Goal: Task Accomplishment & Management: Manage account settings

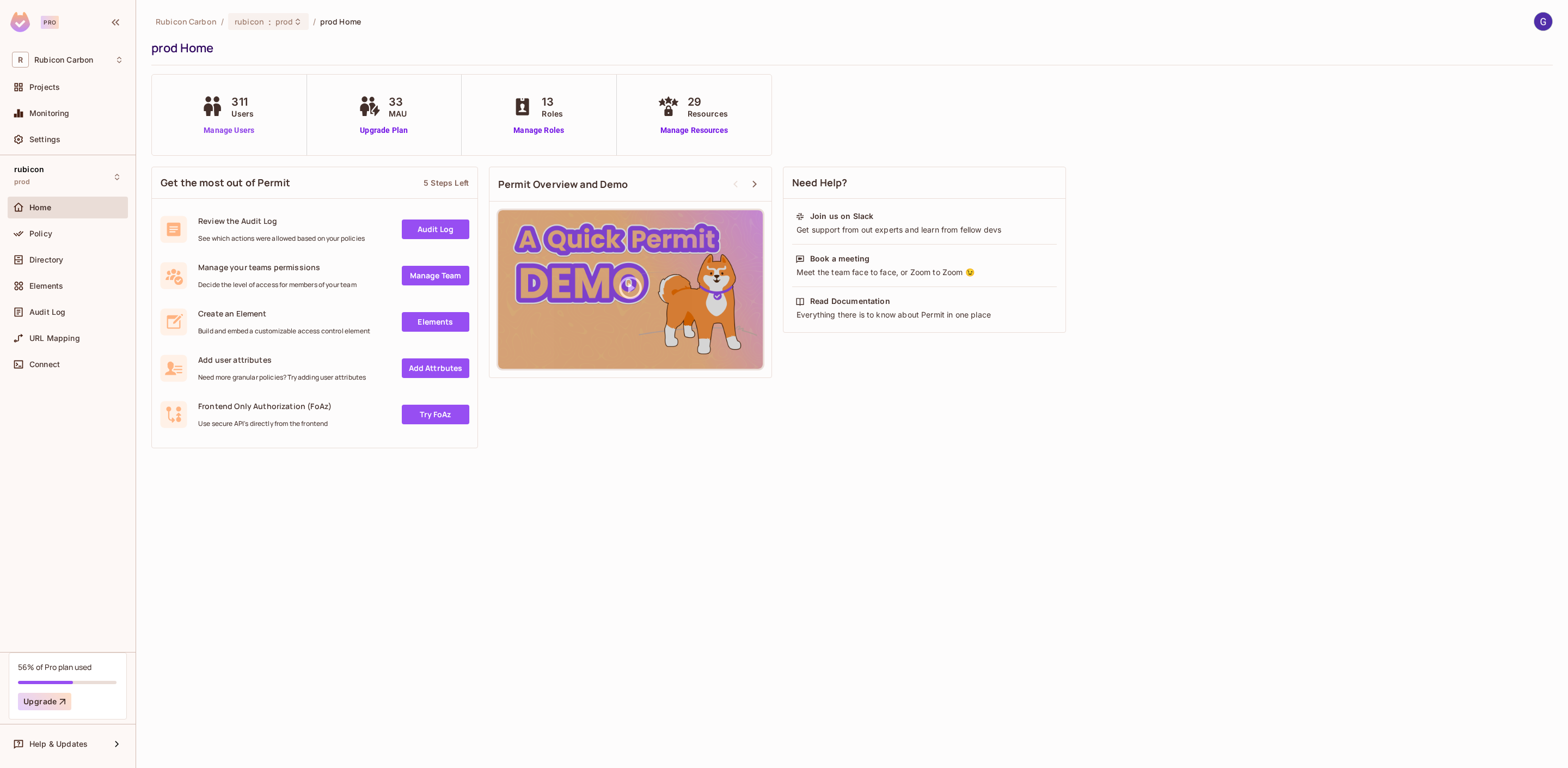
click at [229, 125] on link "Manage Users" at bounding box center [229, 130] width 61 height 11
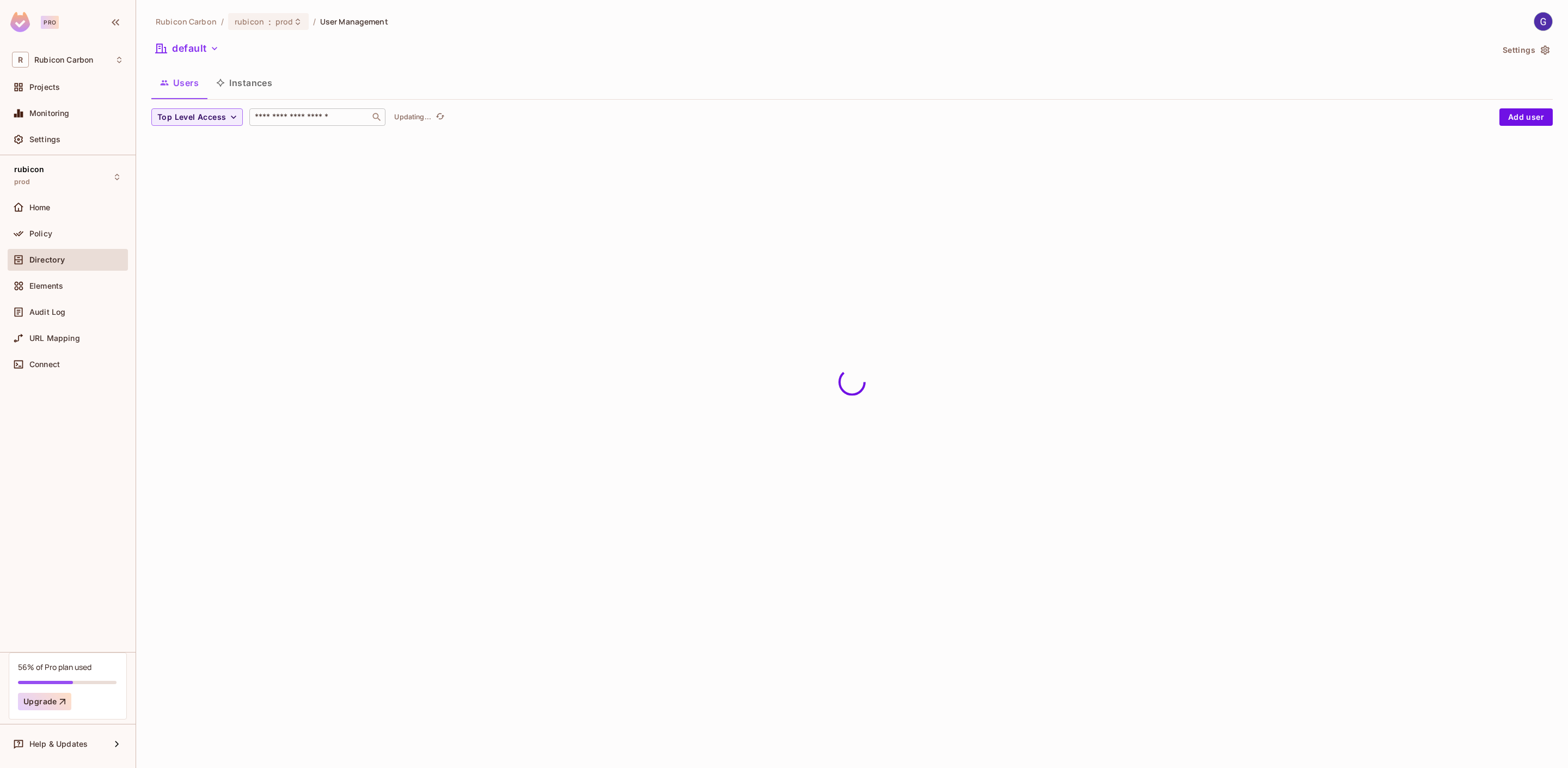
click at [300, 123] on div "​" at bounding box center [317, 117] width 136 height 18
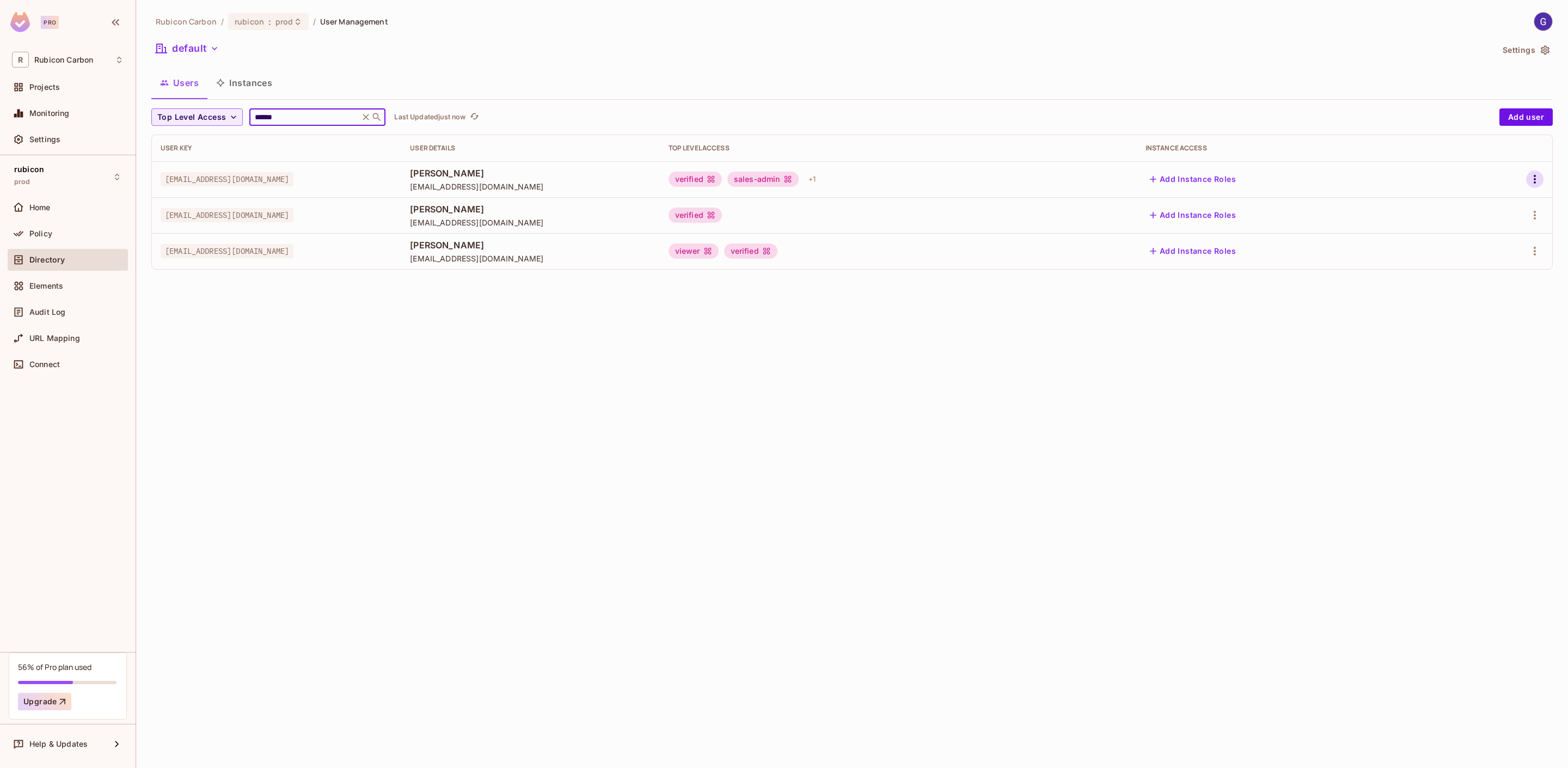
type input "******"
click at [1539, 178] on icon "button" at bounding box center [1535, 179] width 13 height 13
click at [1475, 209] on div "Edit" at bounding box center [1478, 205] width 15 height 11
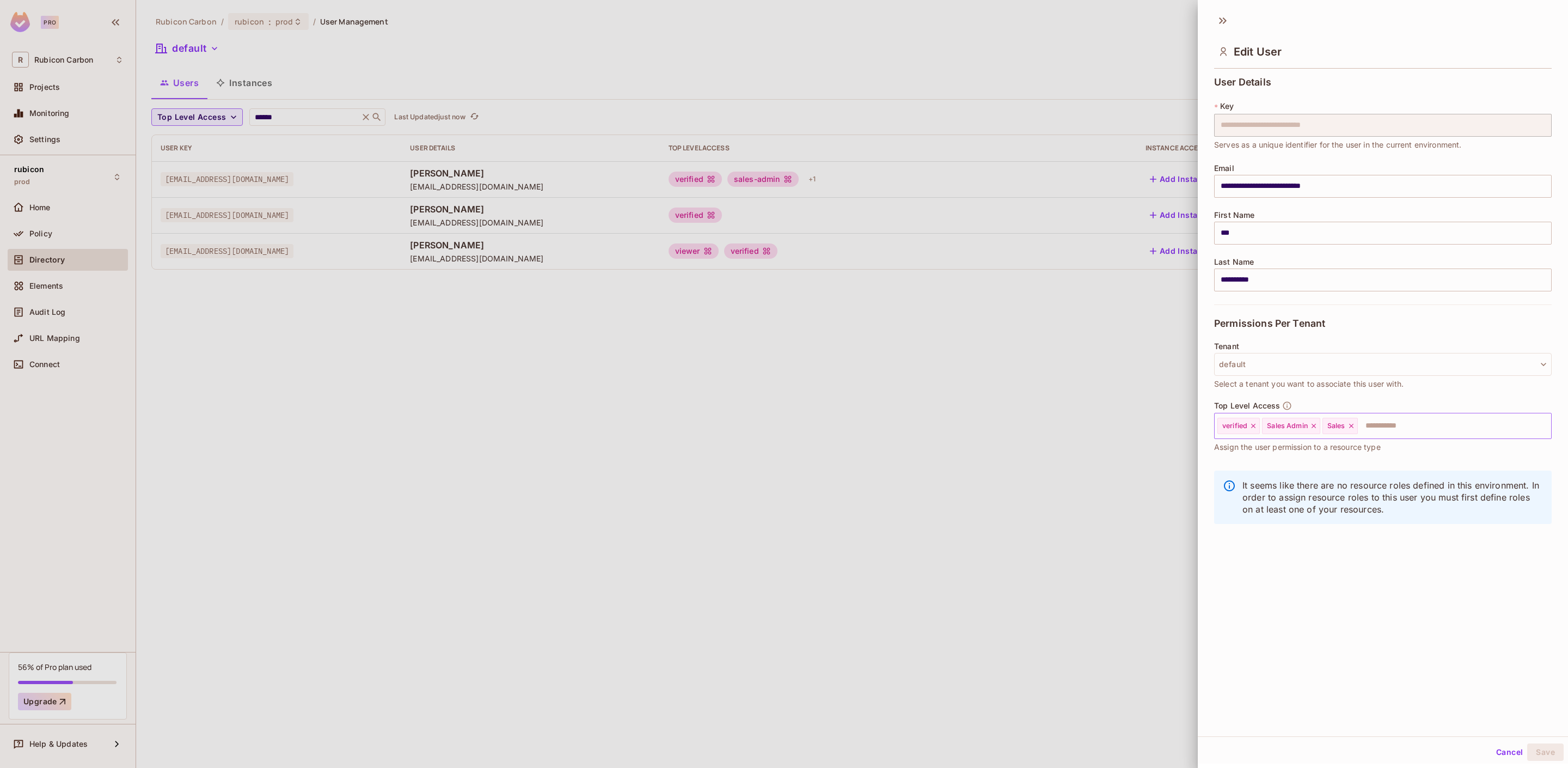
click at [1314, 427] on icon at bounding box center [1313, 425] width 5 height 5
click at [1294, 427] on icon at bounding box center [1291, 426] width 7 height 7
click at [1297, 427] on input "text" at bounding box center [1396, 425] width 270 height 22
type input "****"
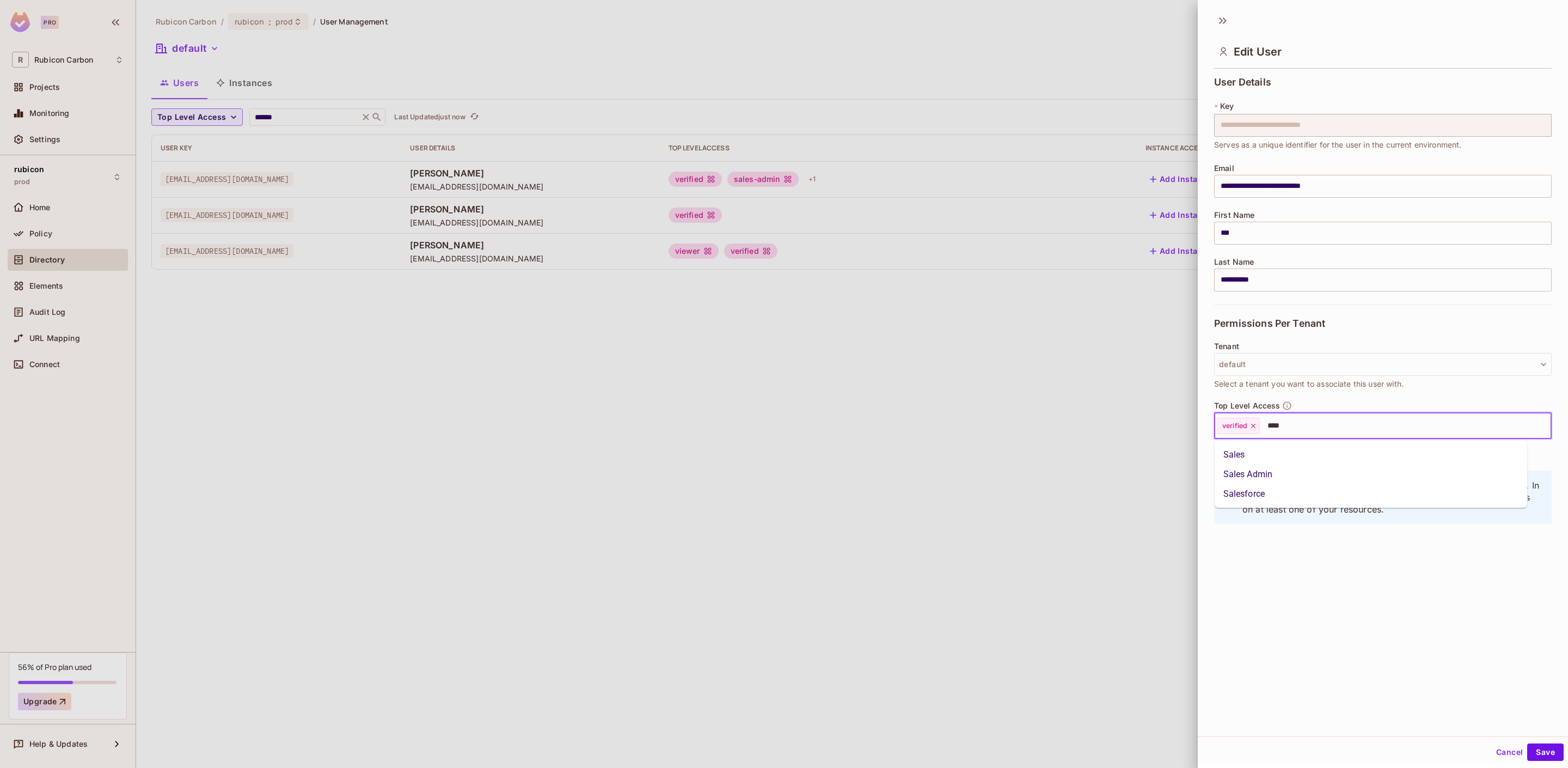
click at [1265, 455] on li "Sales" at bounding box center [1371, 454] width 313 height 20
click at [1528, 746] on button "Save" at bounding box center [1546, 752] width 37 height 18
